Goal: Check status: Check status

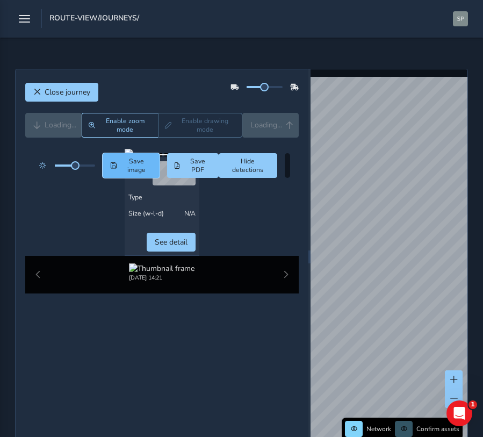
click at [139, 159] on span "Save image" at bounding box center [136, 165] width 32 height 17
